Goal: Information Seeking & Learning: Learn about a topic

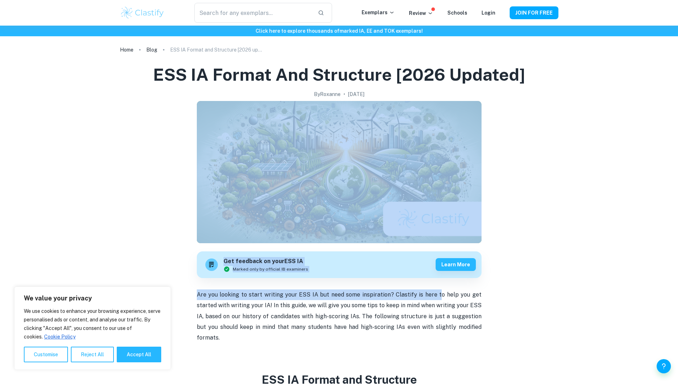
drag, startPoint x: 0, startPoint y: 0, endPoint x: 440, endPoint y: 220, distance: 492.2
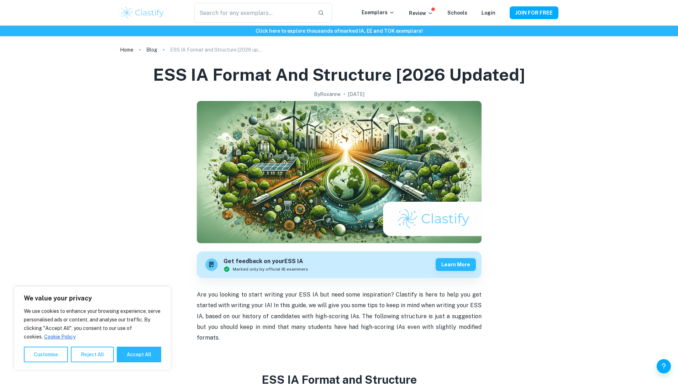
drag, startPoint x: 440, startPoint y: 220, endPoint x: 674, endPoint y: 145, distance: 245.2
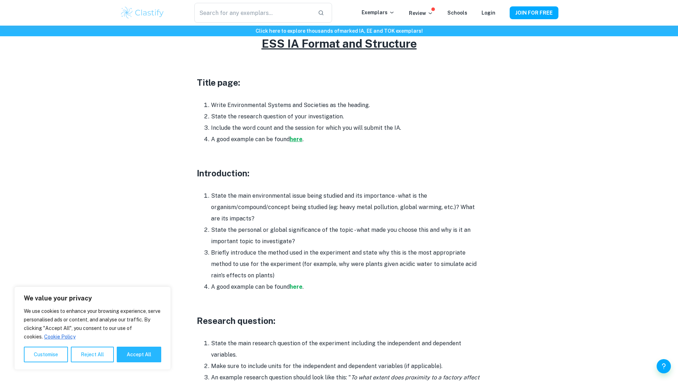
drag, startPoint x: 674, startPoint y: 145, endPoint x: 295, endPoint y: 128, distance: 379.1
click at [295, 136] on strong "here" at bounding box center [296, 139] width 13 height 7
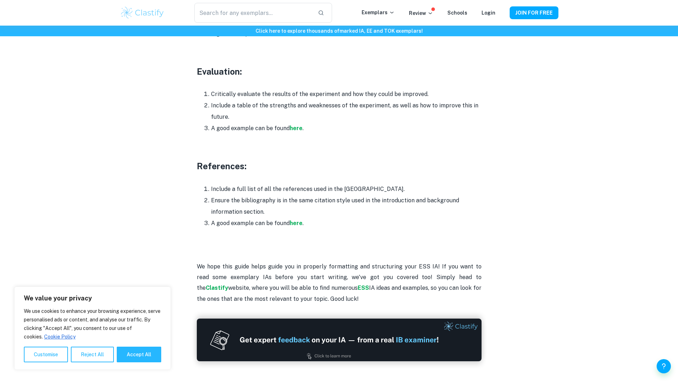
scroll to position [1968, 0]
